Goal: Task Accomplishment & Management: Manage account settings

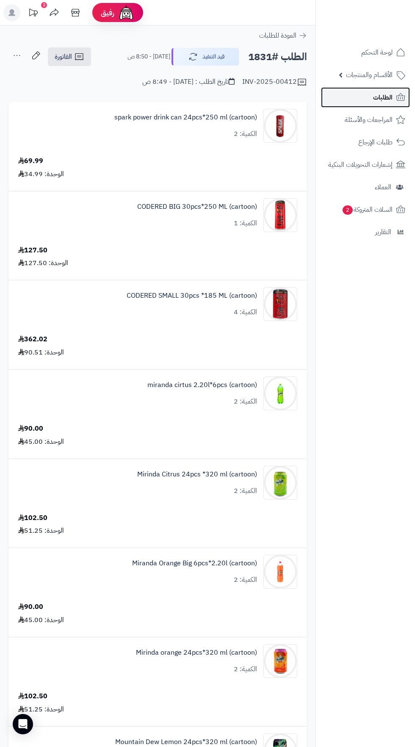
click at [386, 97] on span "الطلبات" at bounding box center [382, 97] width 19 height 12
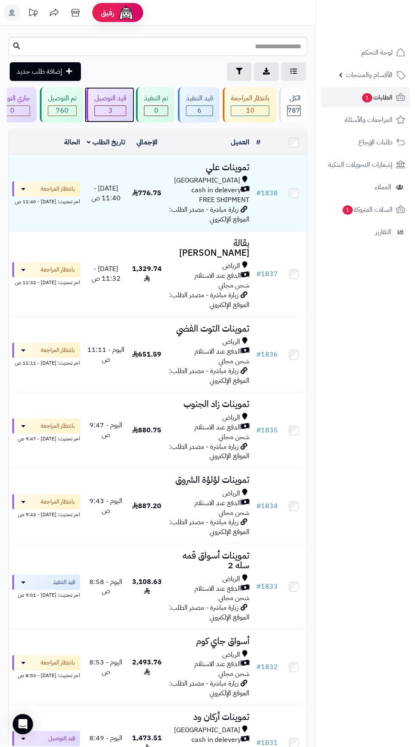
click at [114, 110] on span "3" at bounding box center [110, 111] width 31 height 10
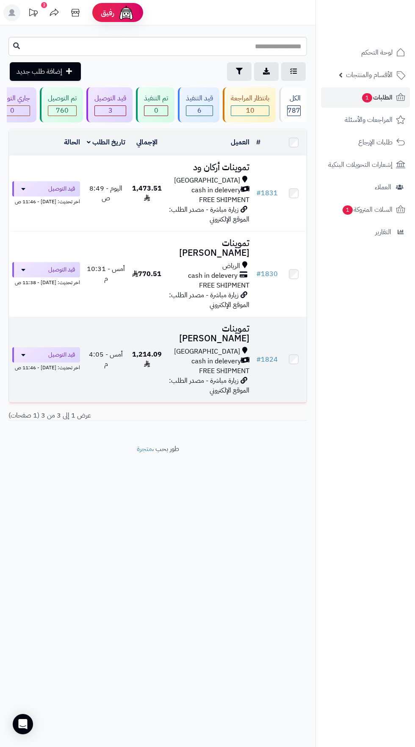
click at [187, 353] on div "Riyadh" at bounding box center [209, 352] width 81 height 10
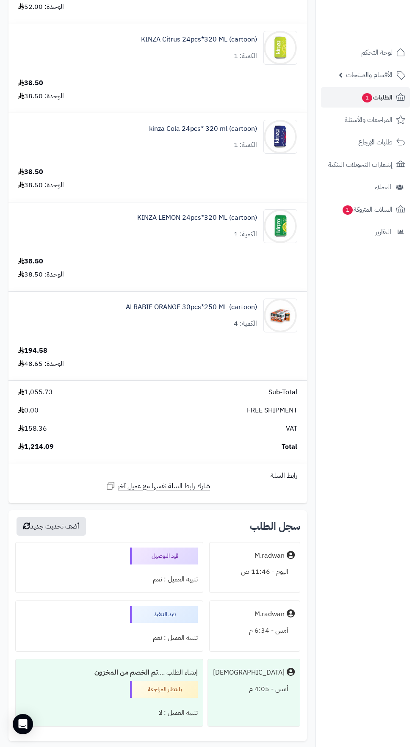
scroll to position [1376, 0]
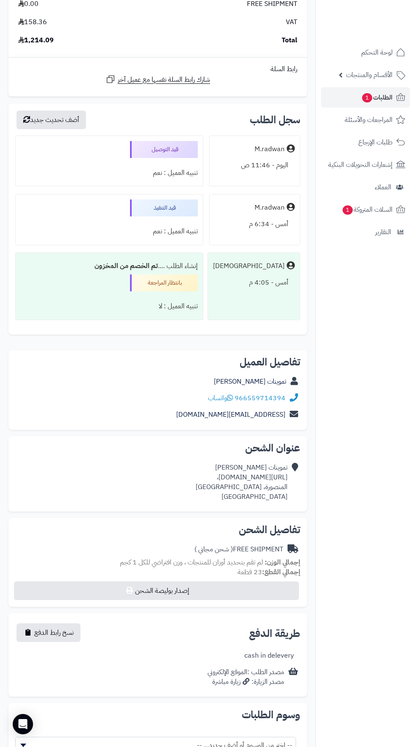
click at [166, 537] on div "تفاصيل الشحن FREE SHIPMENT ( شحن مجاني ) إجمالي الوزن: لم تقم بتحديد أوزان للمن…" at bounding box center [157, 562] width 298 height 89
copy div "https://maps.app.goo.gl/GDgJvsUxR2T6wV4A6،"
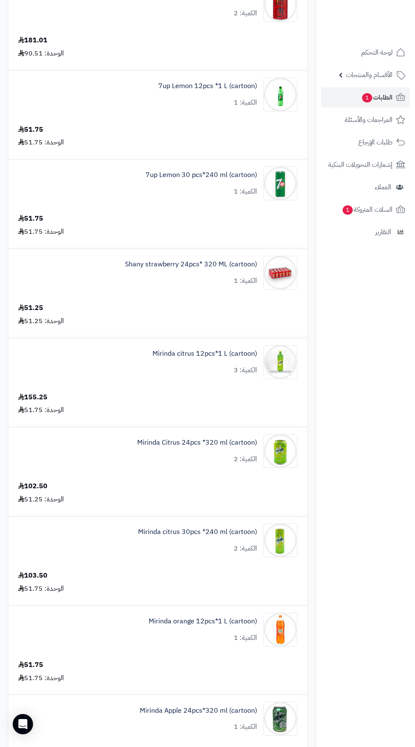
scroll to position [0, 0]
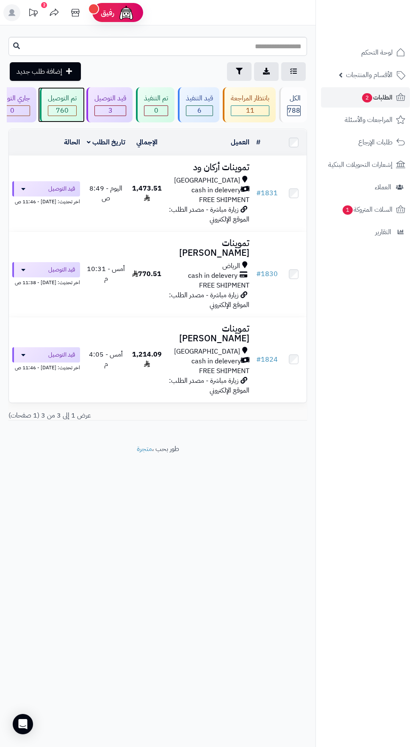
click at [64, 108] on span "760" at bounding box center [62, 111] width 28 height 10
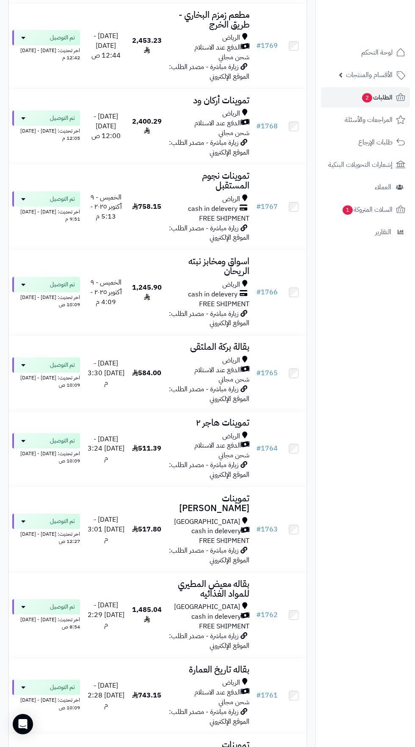
scroll to position [4138, 0]
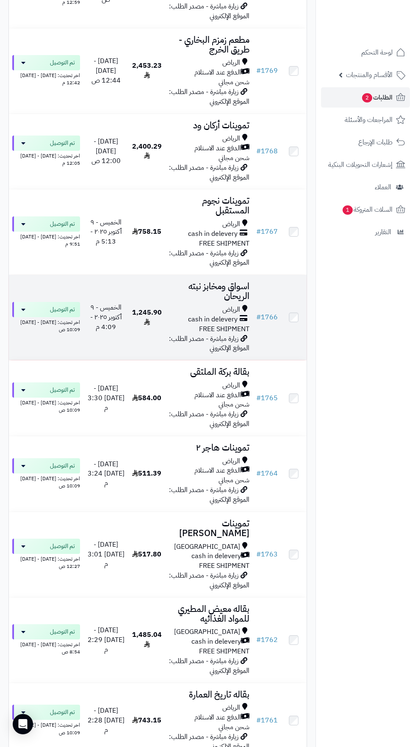
click at [136, 307] on span "1,245.90" at bounding box center [147, 317] width 30 height 20
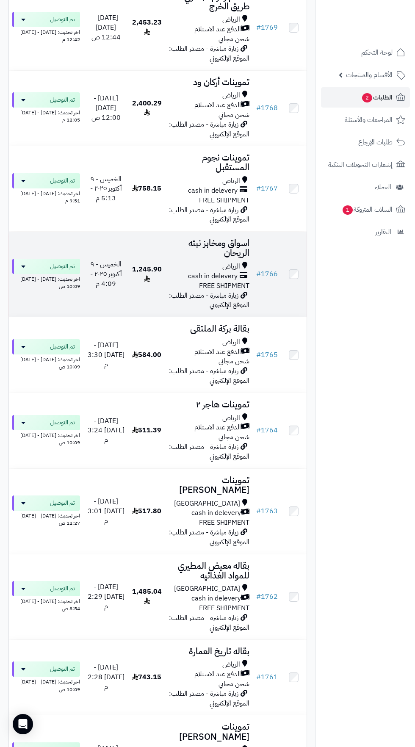
scroll to position [4189, 0]
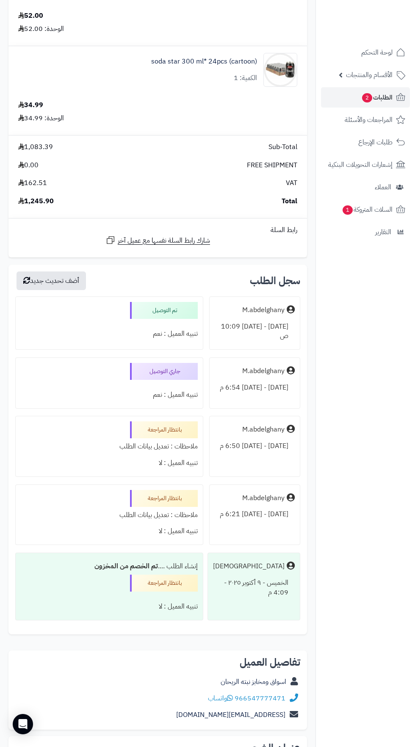
scroll to position [1339, 0]
